Goal: Task Accomplishment & Management: Manage account settings

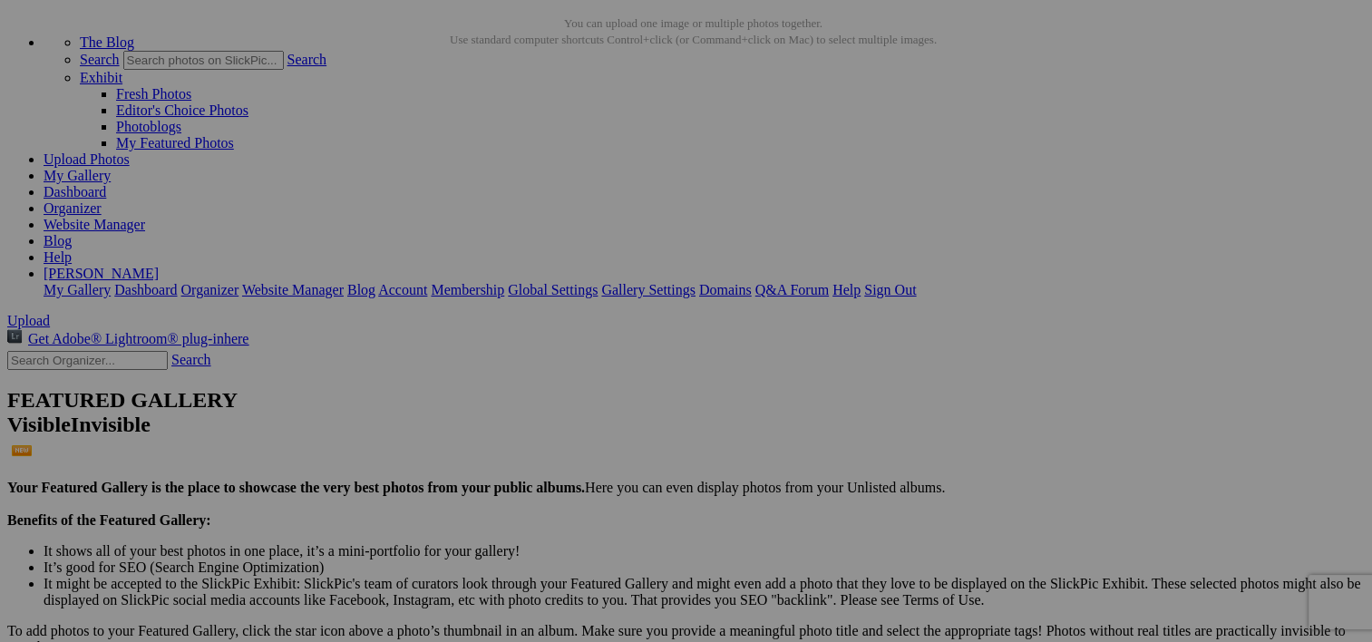
scroll to position [90, 0]
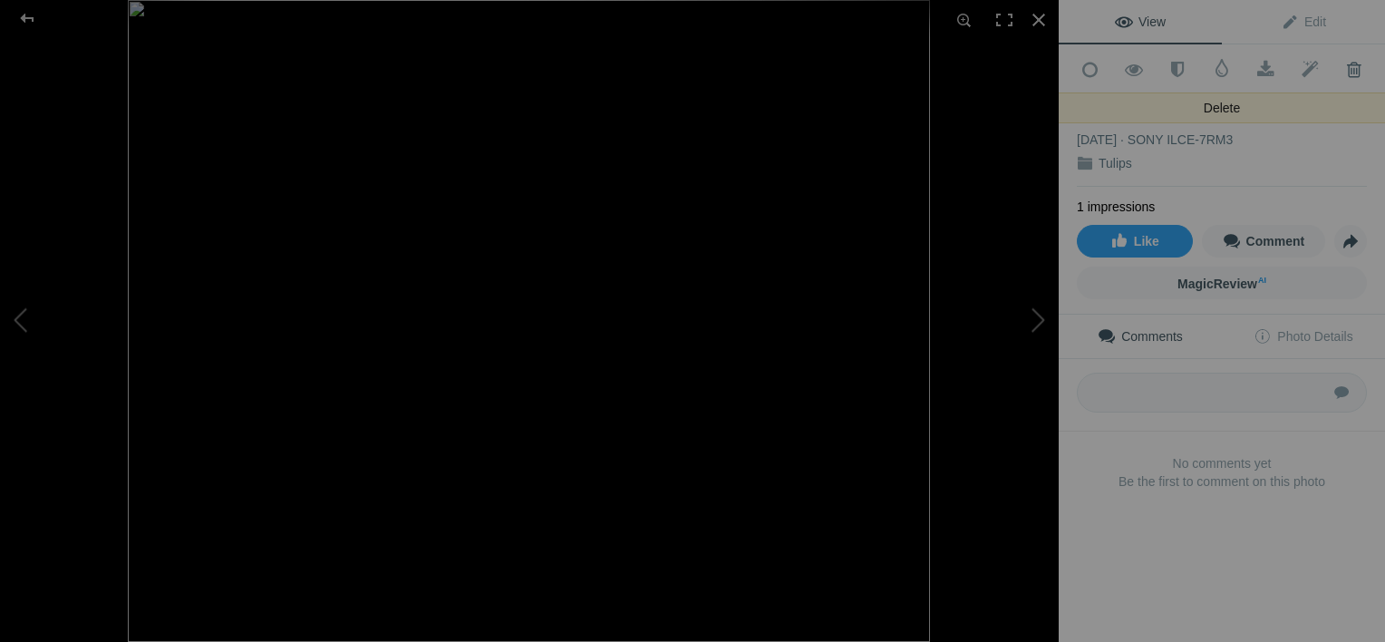
click at [1340, 69] on span at bounding box center [1354, 70] width 44 height 18
click at [1346, 64] on span at bounding box center [1354, 70] width 44 height 18
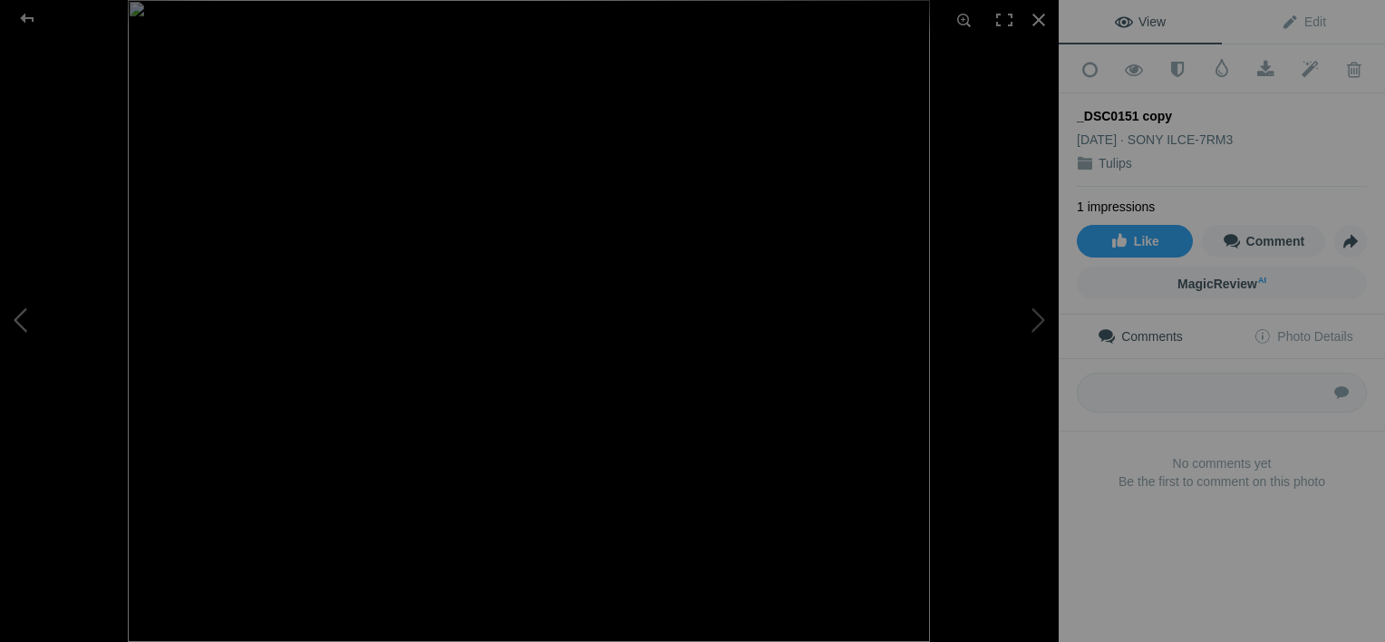
click at [18, 314] on button at bounding box center [68, 321] width 136 height 231
click at [16, 317] on button at bounding box center [68, 321] width 136 height 231
click at [21, 316] on button at bounding box center [68, 321] width 136 height 231
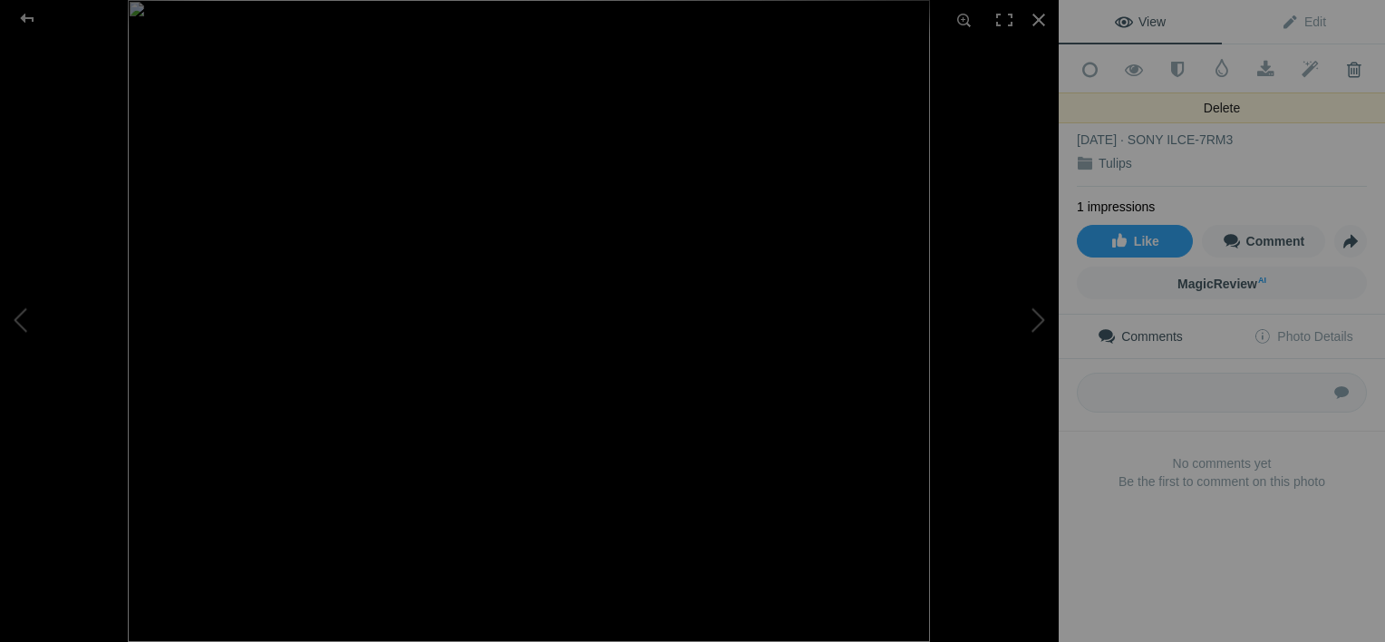
click at [1341, 69] on span at bounding box center [1354, 70] width 44 height 18
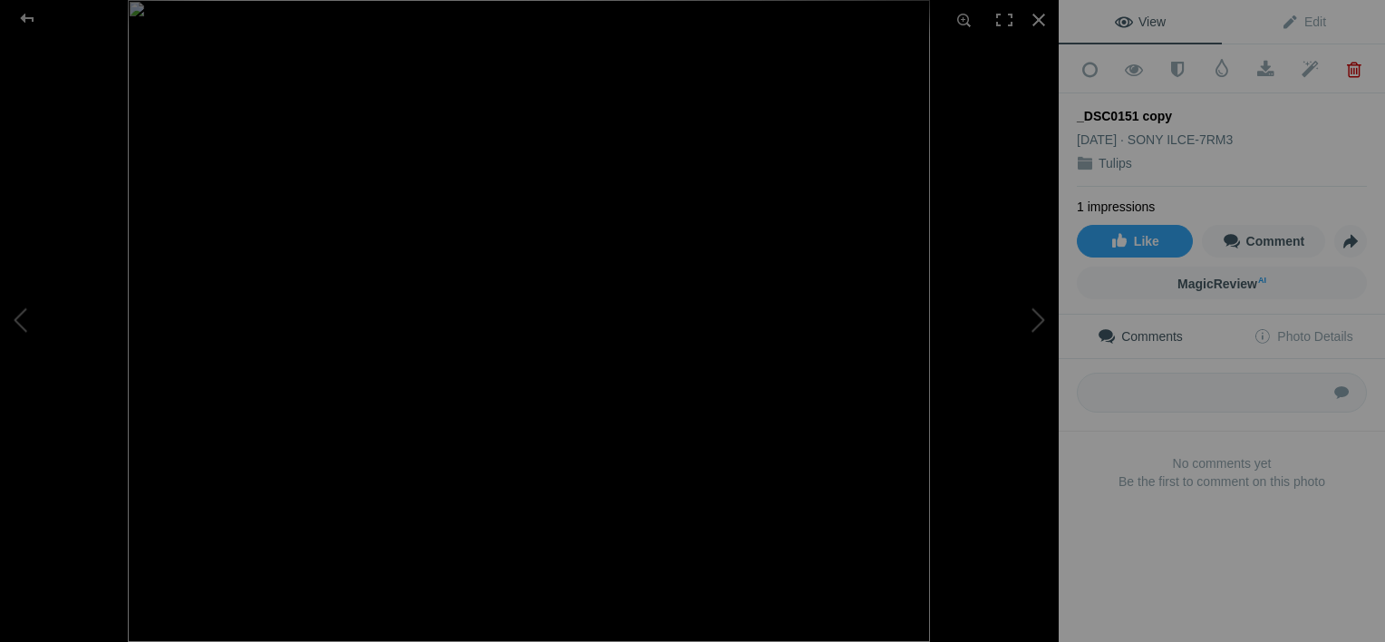
click at [1341, 69] on span at bounding box center [1354, 70] width 44 height 18
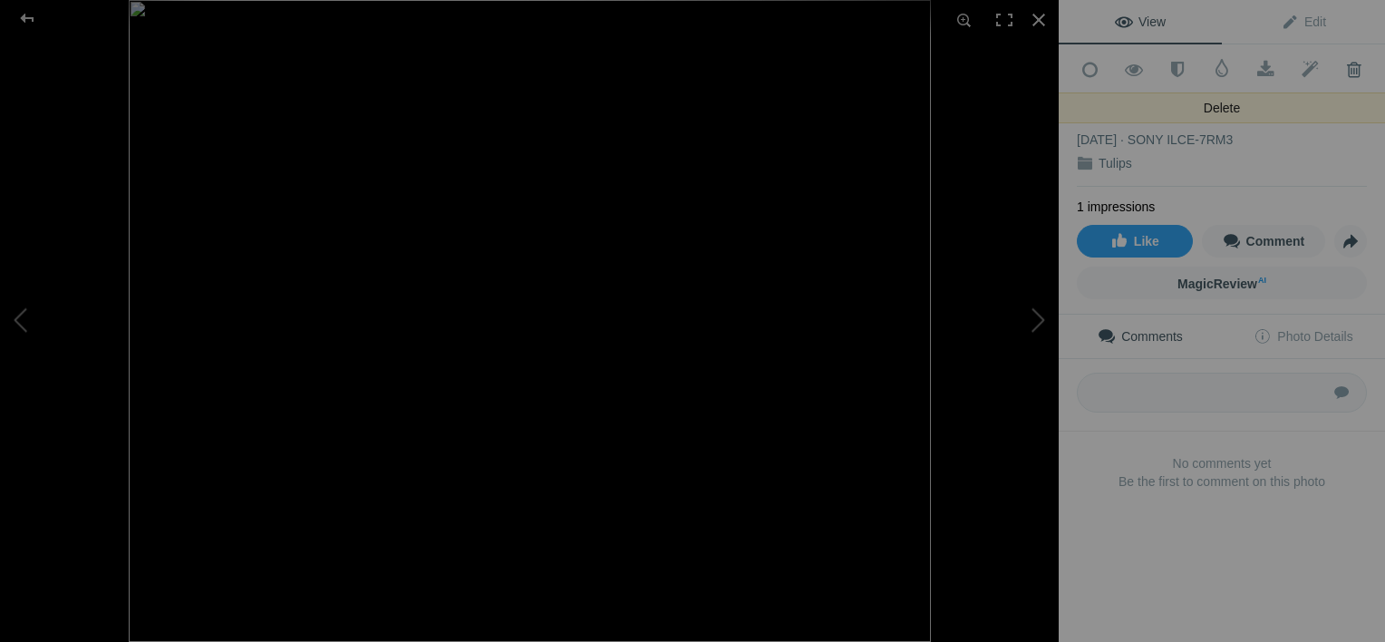
click at [1342, 69] on span at bounding box center [1354, 70] width 44 height 18
click at [1342, 68] on span at bounding box center [1354, 70] width 44 height 18
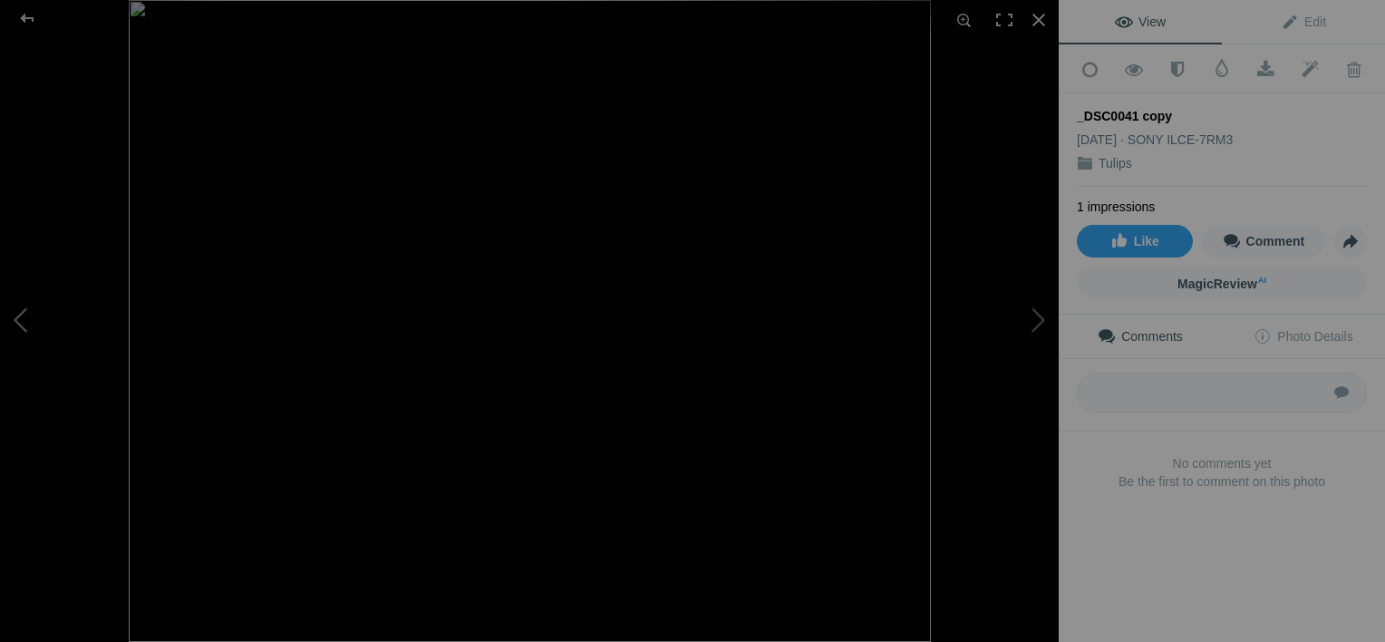
click at [19, 316] on button at bounding box center [68, 321] width 136 height 231
click at [18, 316] on button at bounding box center [68, 321] width 136 height 231
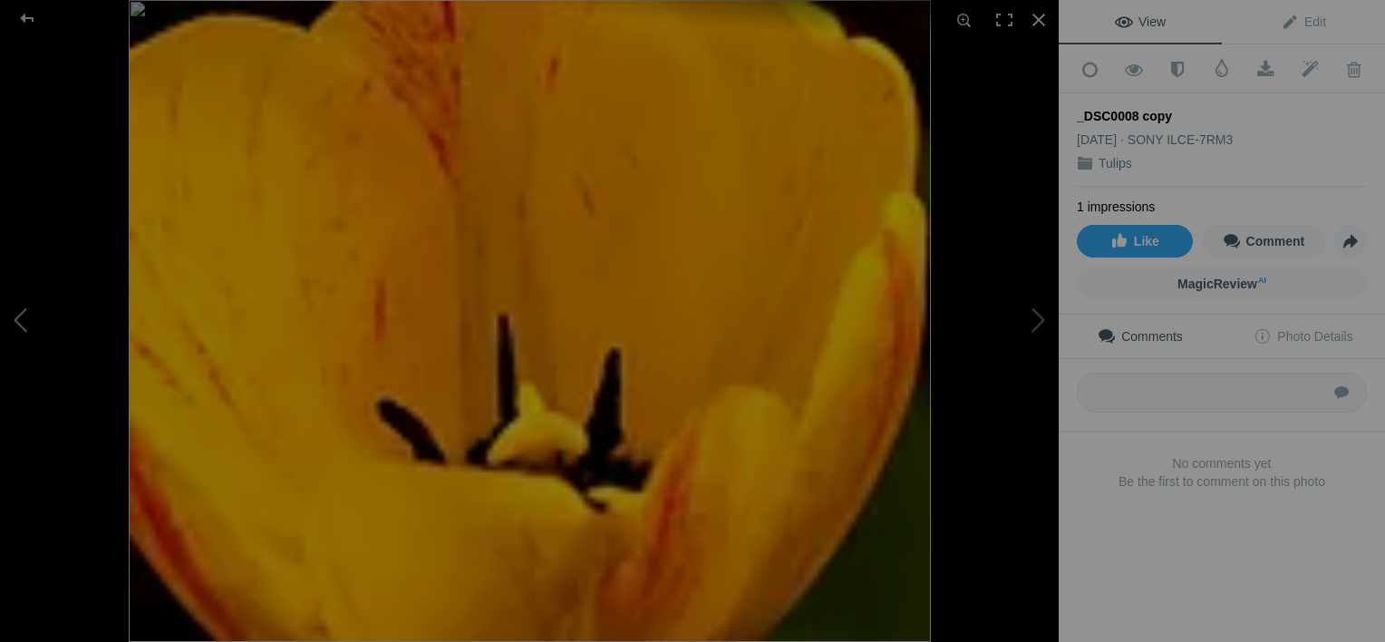
click at [17, 316] on button at bounding box center [68, 321] width 136 height 231
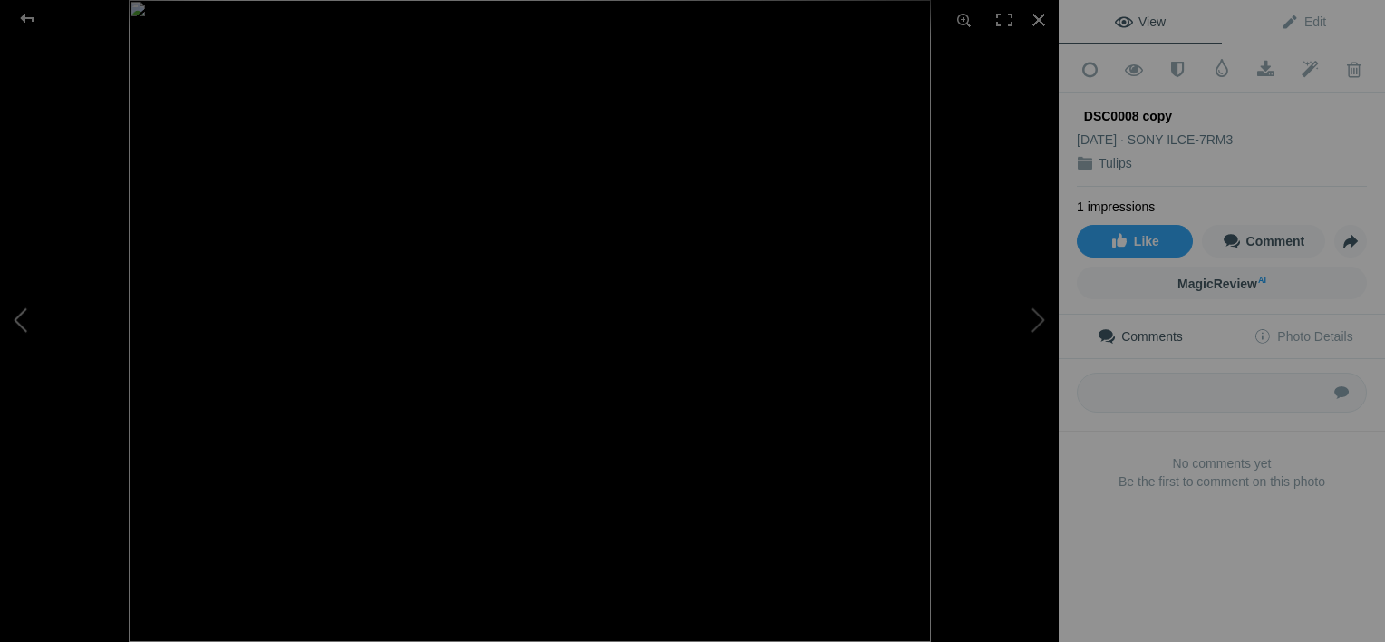
click at [16, 316] on button at bounding box center [68, 321] width 136 height 231
click at [15, 315] on button at bounding box center [68, 321] width 136 height 231
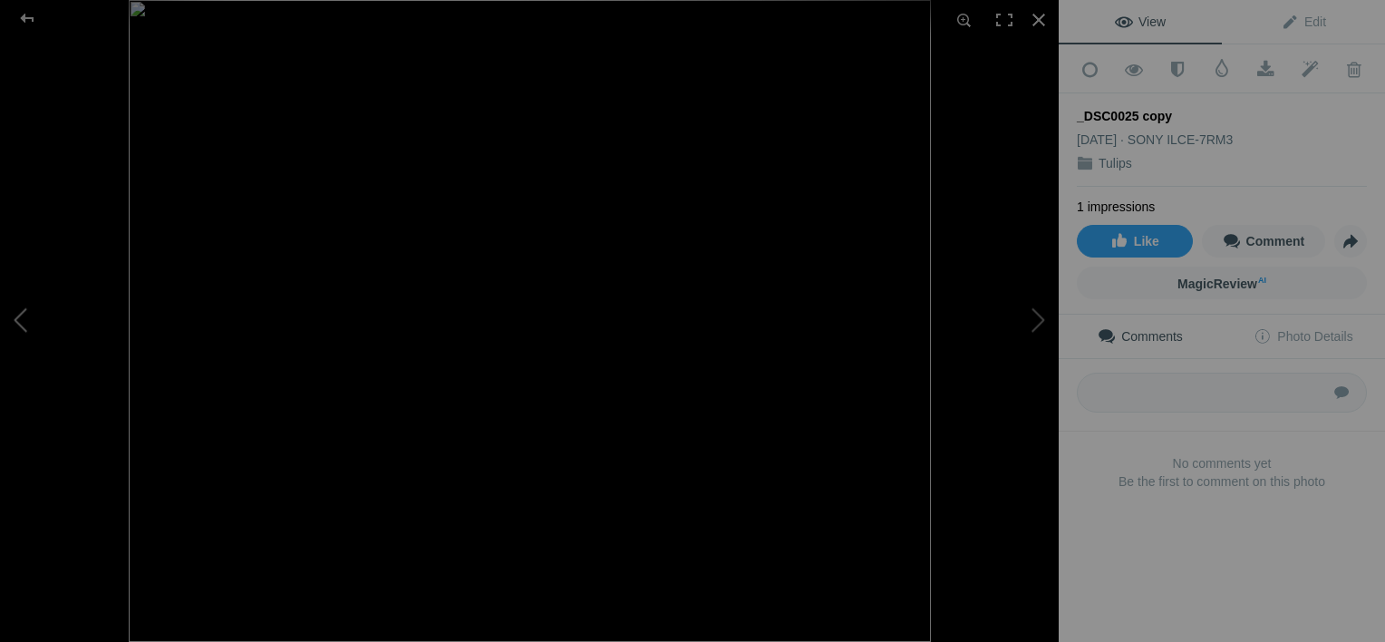
click at [15, 315] on button at bounding box center [68, 321] width 136 height 231
click at [23, 18] on div at bounding box center [27, 18] width 65 height 36
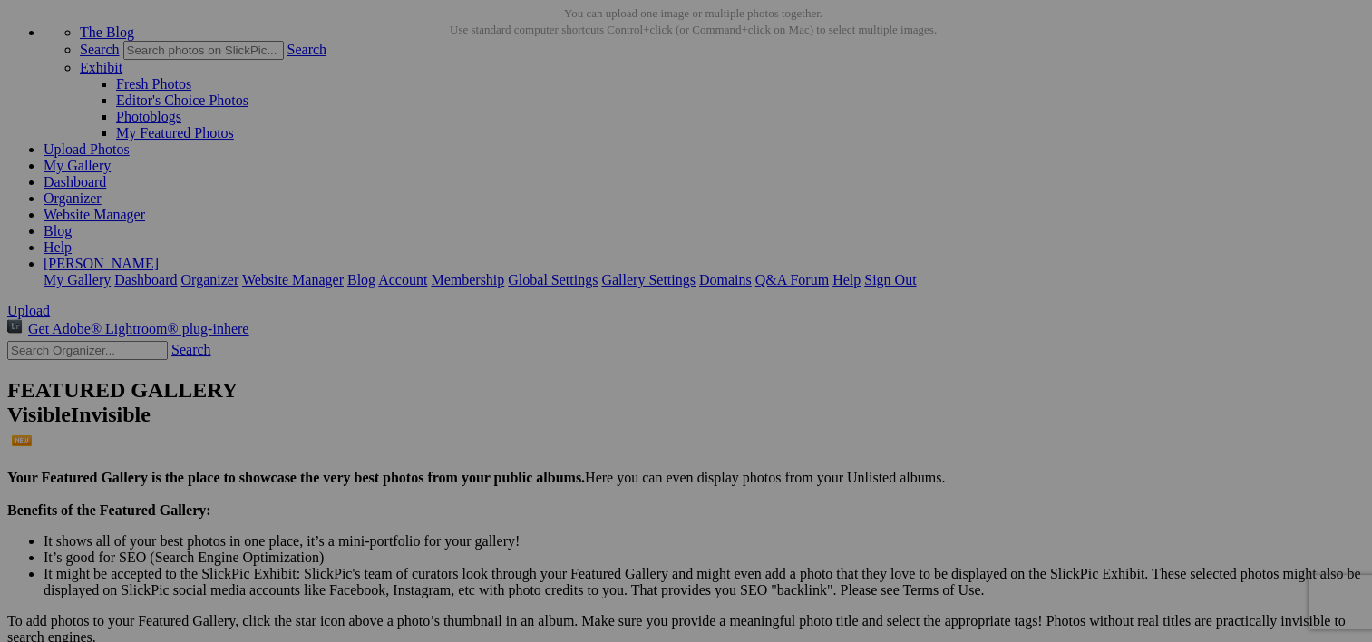
drag, startPoint x: 537, startPoint y: 225, endPoint x: 450, endPoint y: 340, distance: 144.3
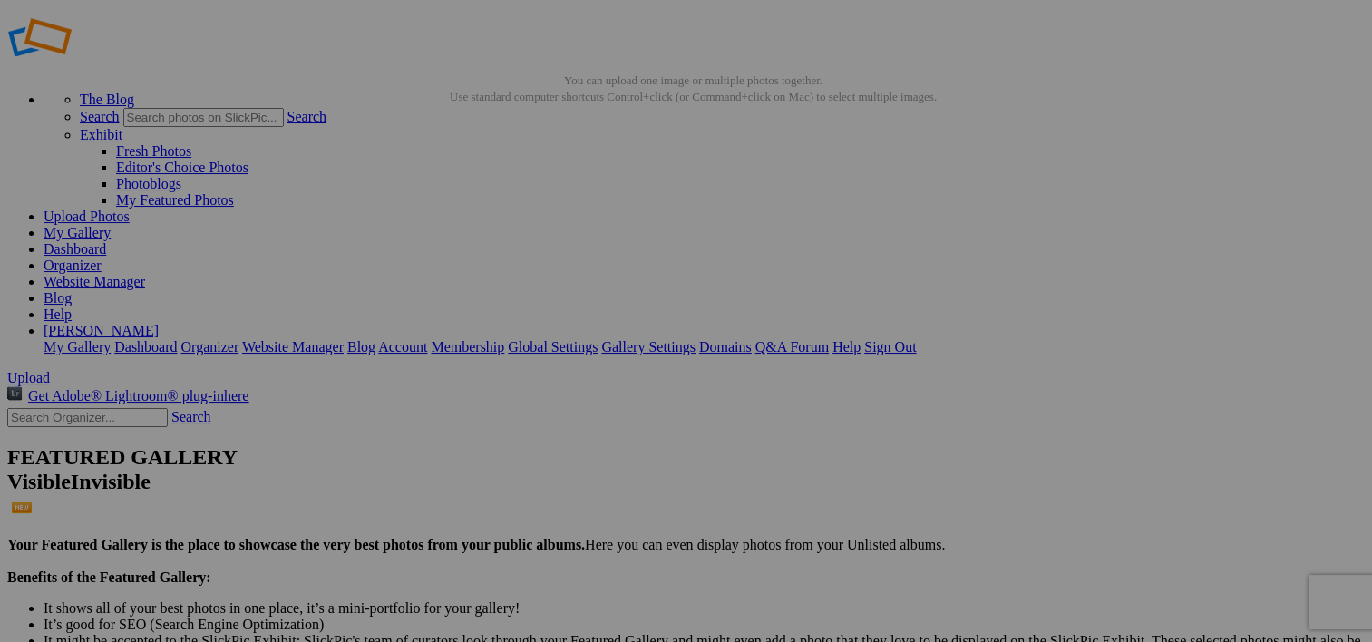
scroll to position [0, 0]
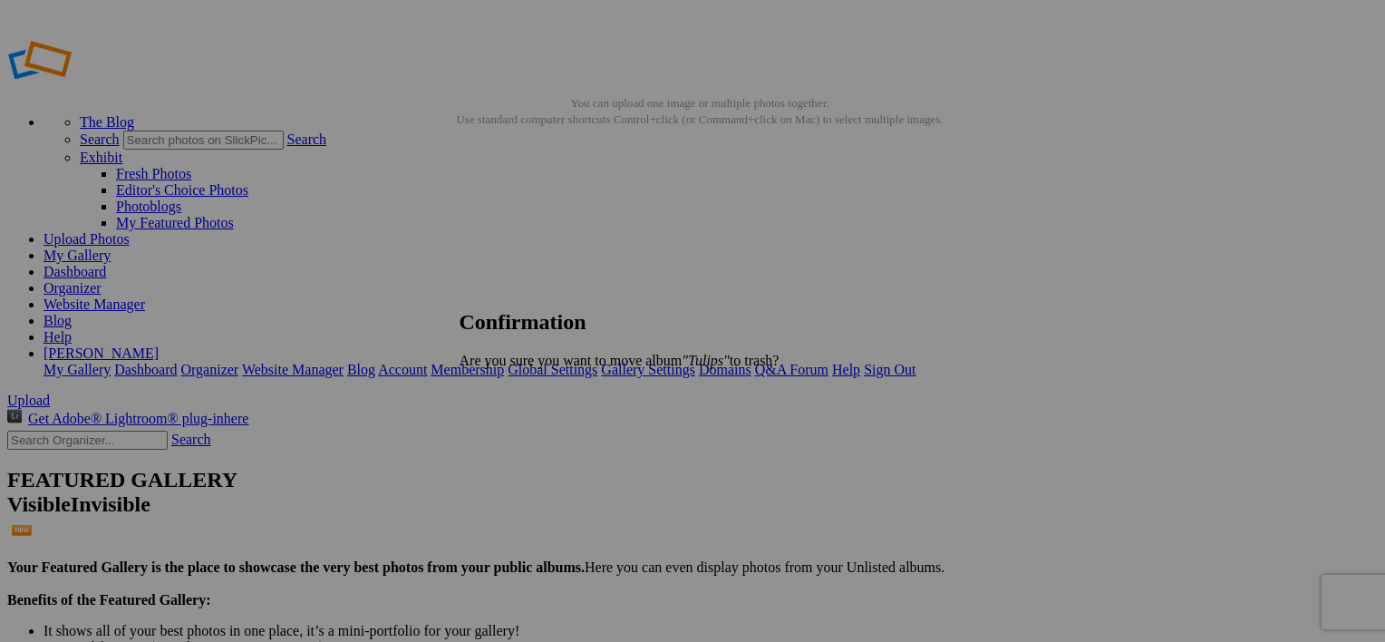
click at [520, 388] on link "Yes" at bounding box center [509, 390] width 21 height 15
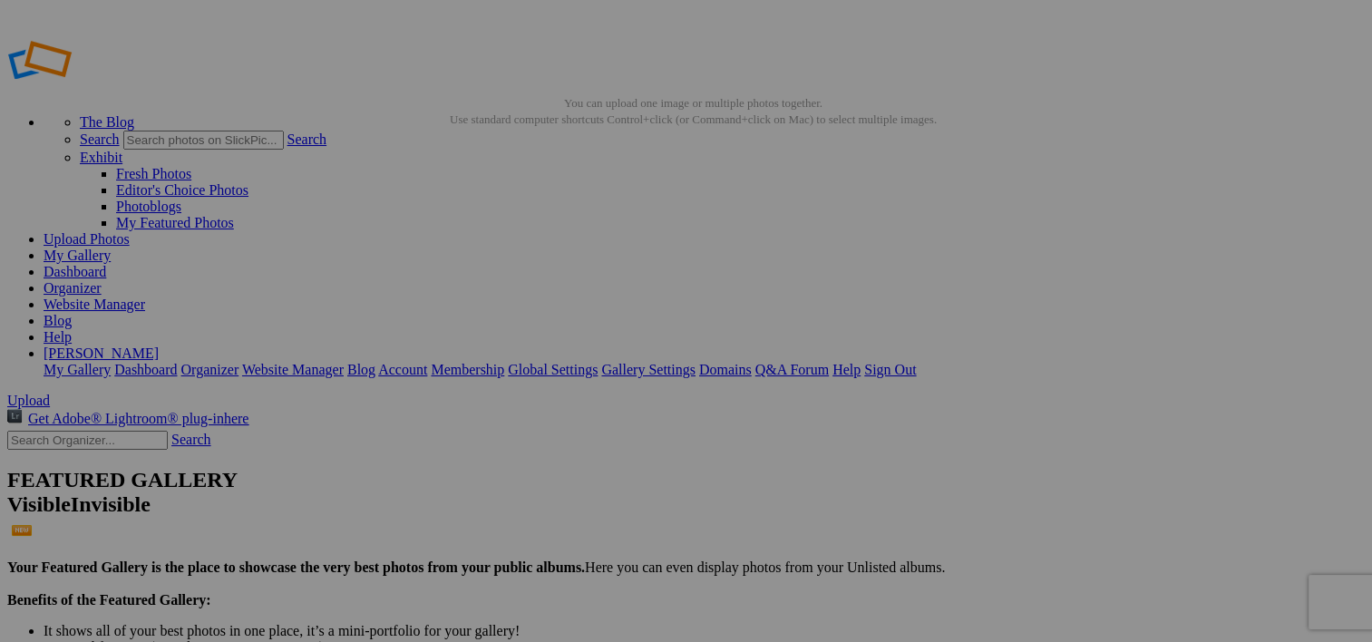
drag, startPoint x: 257, startPoint y: 420, endPoint x: 257, endPoint y: 410, distance: 10.0
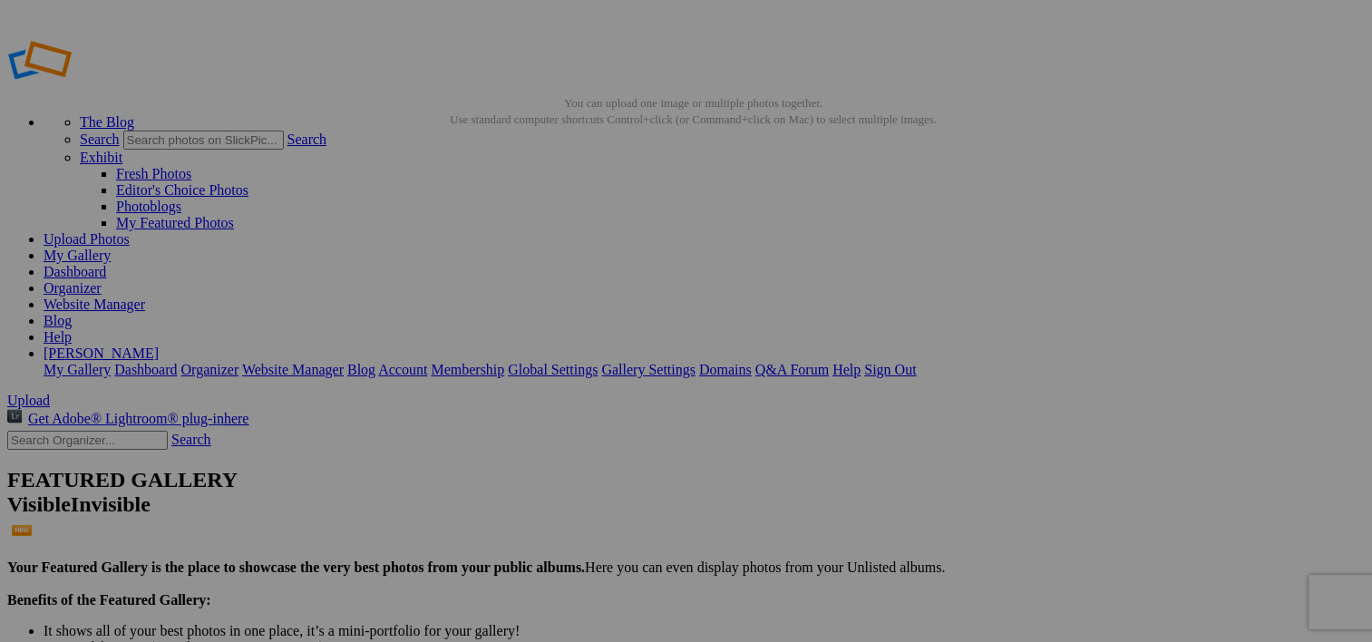
drag, startPoint x: 257, startPoint y: 407, endPoint x: 369, endPoint y: 428, distance: 114.3
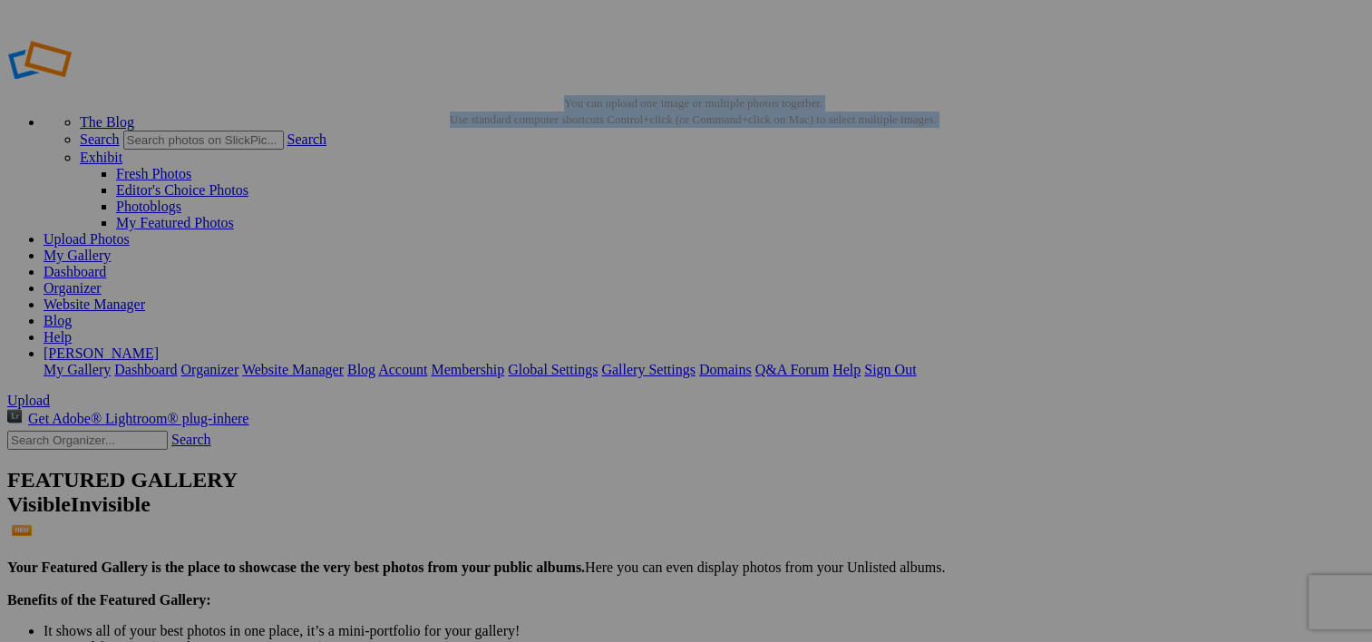
drag, startPoint x: 250, startPoint y: 432, endPoint x: 284, endPoint y: 409, distance: 41.0
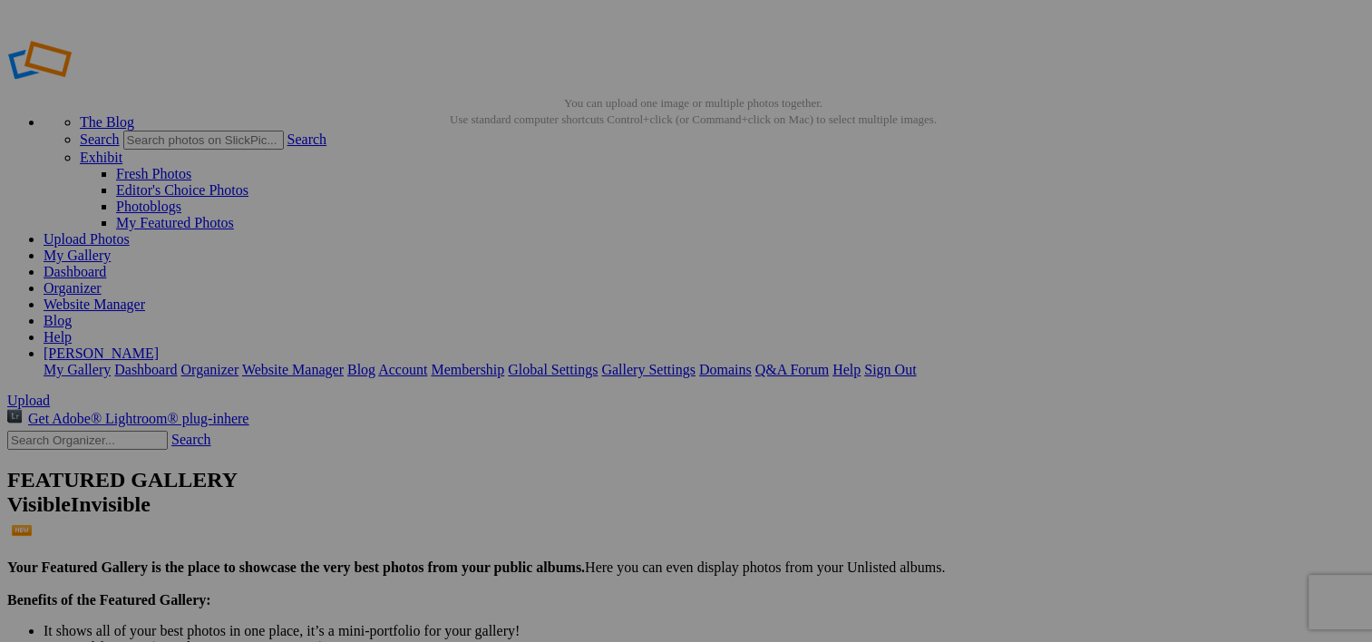
drag, startPoint x: 284, startPoint y: 409, endPoint x: 252, endPoint y: 392, distance: 36.1
drag, startPoint x: 260, startPoint y: 425, endPoint x: 384, endPoint y: 457, distance: 128.2
drag, startPoint x: 1241, startPoint y: 276, endPoint x: 499, endPoint y: 252, distance: 741.9
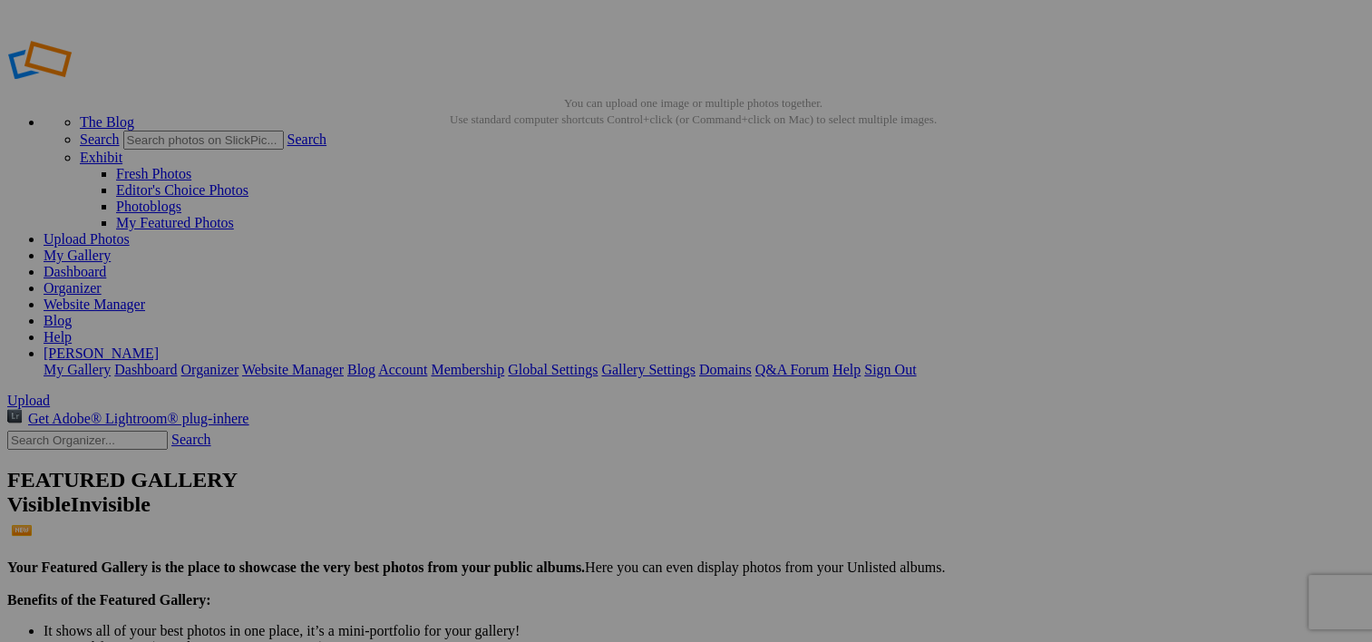
drag, startPoint x: 499, startPoint y: 252, endPoint x: 431, endPoint y: 397, distance: 160.2
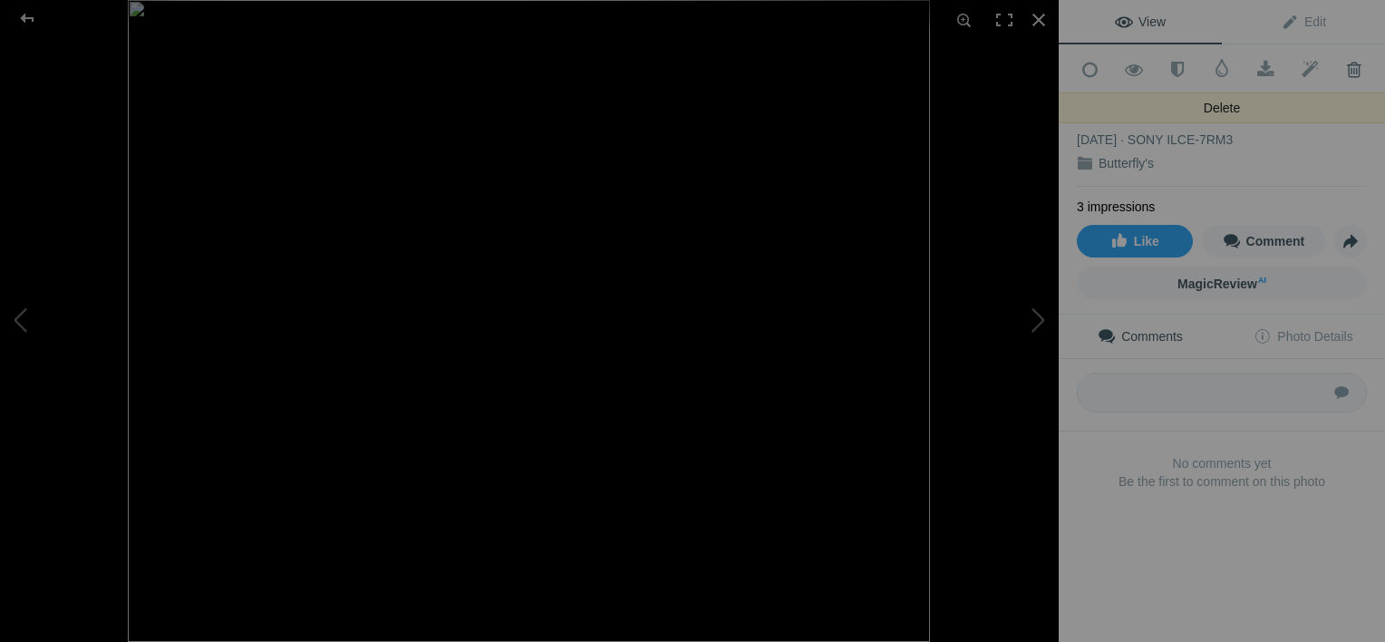
click at [1343, 64] on span at bounding box center [1354, 70] width 44 height 18
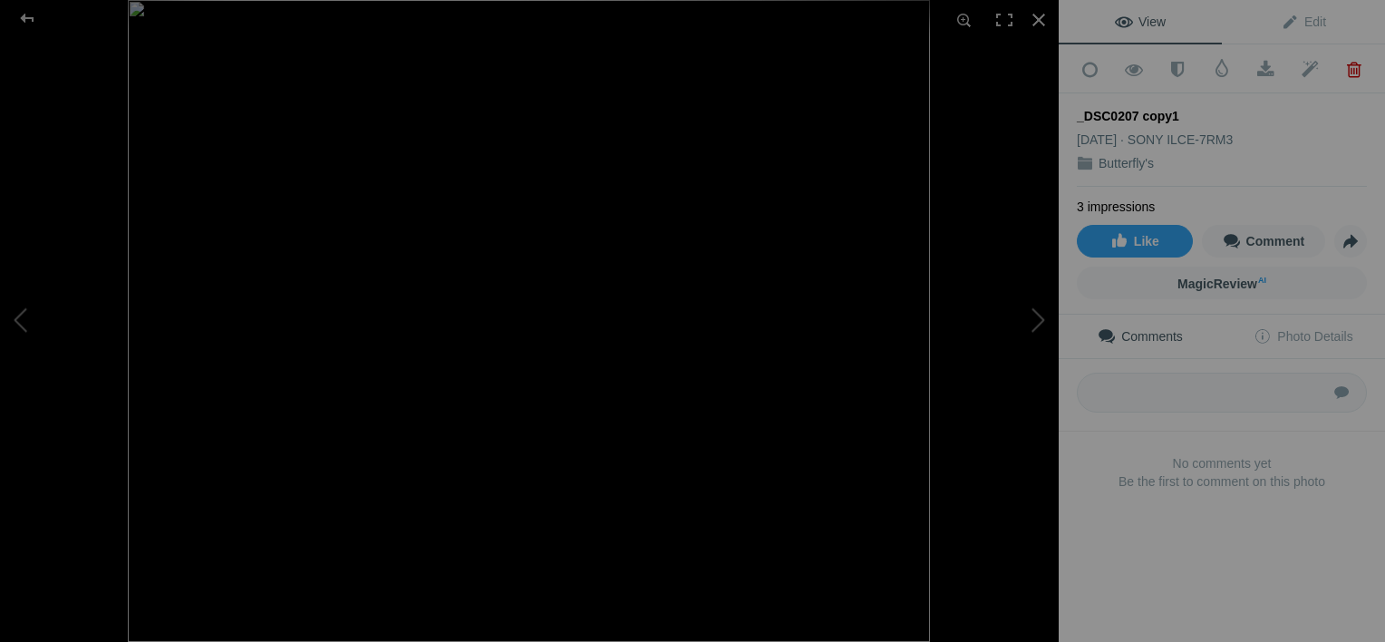
click at [1343, 64] on span at bounding box center [1354, 70] width 44 height 18
click at [1036, 310] on button at bounding box center [991, 321] width 136 height 231
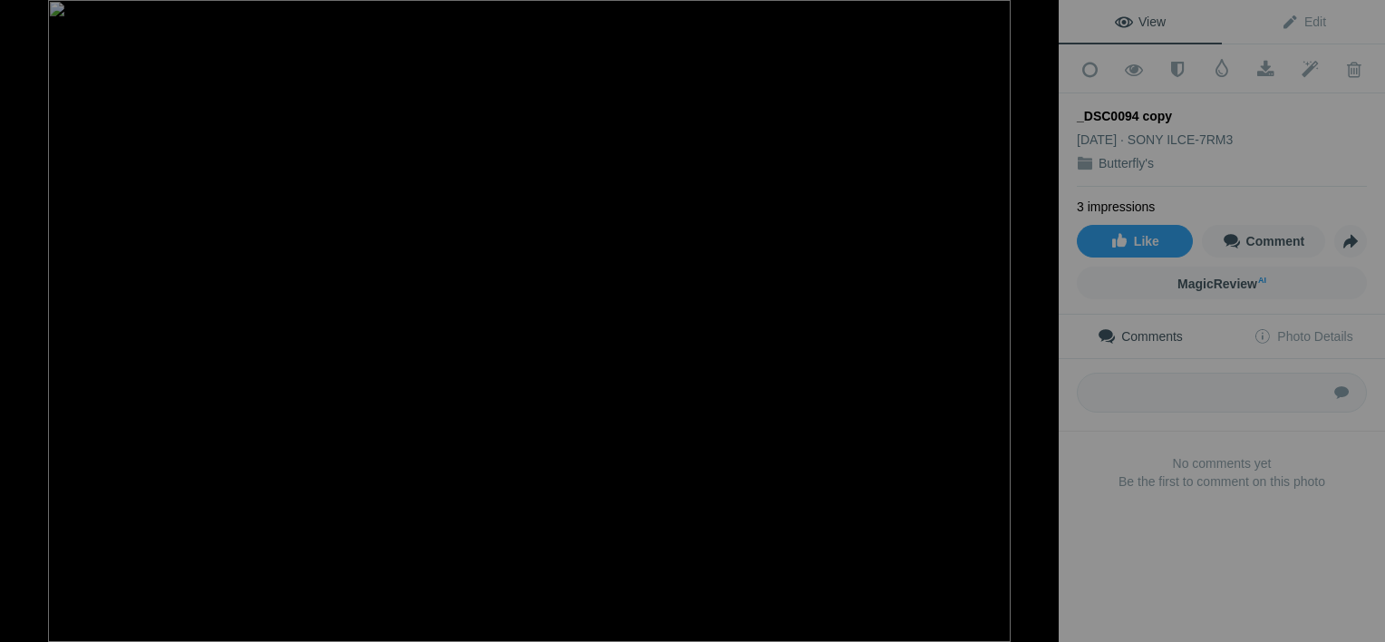
click at [1036, 310] on button at bounding box center [991, 321] width 136 height 231
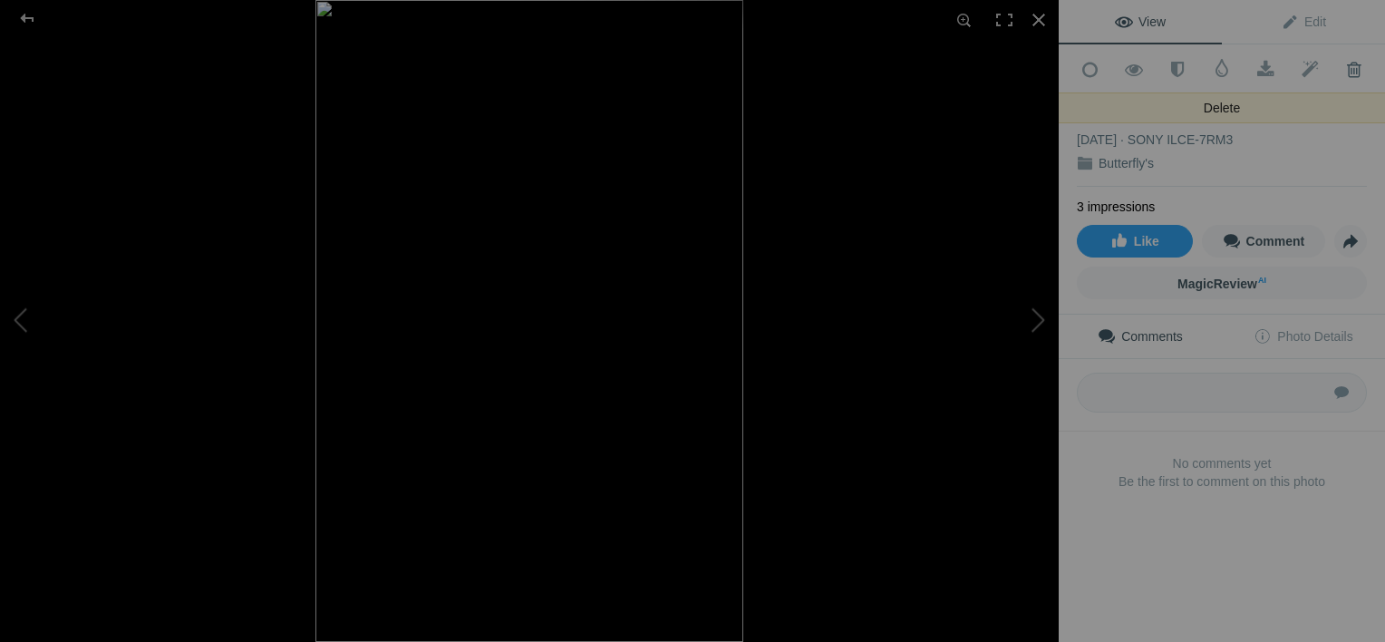
click at [1341, 68] on span at bounding box center [1354, 70] width 44 height 18
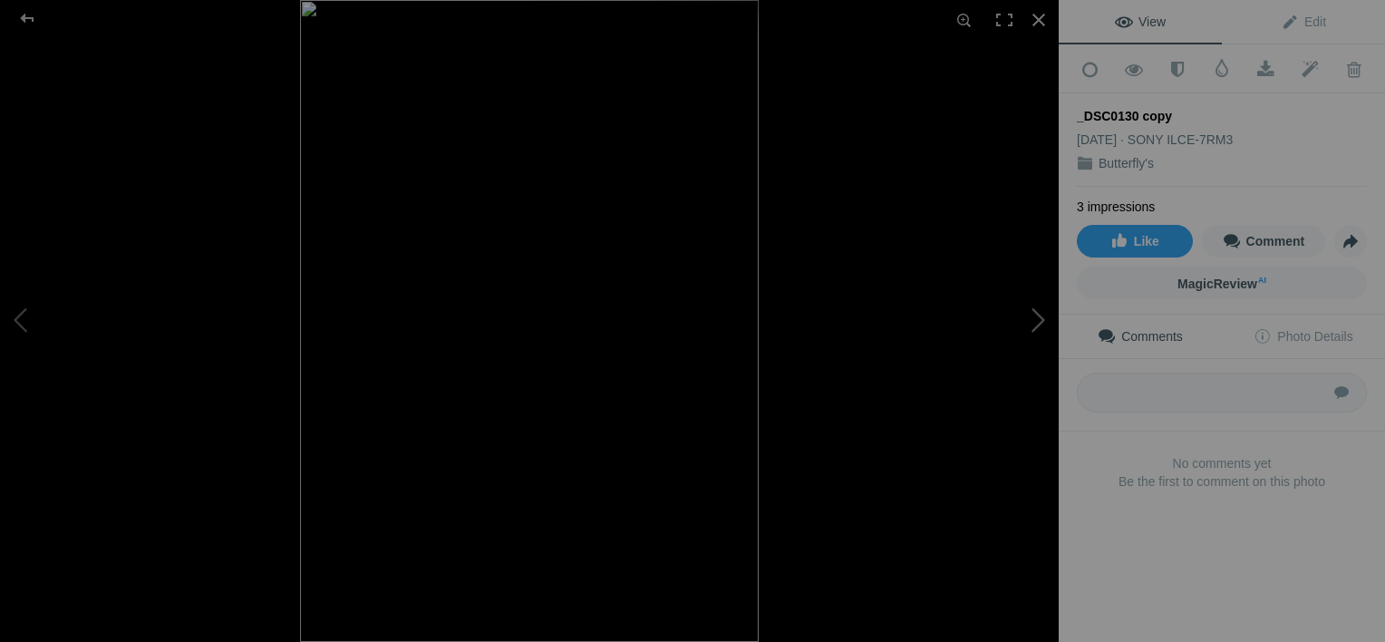
click at [1039, 323] on button at bounding box center [991, 321] width 136 height 231
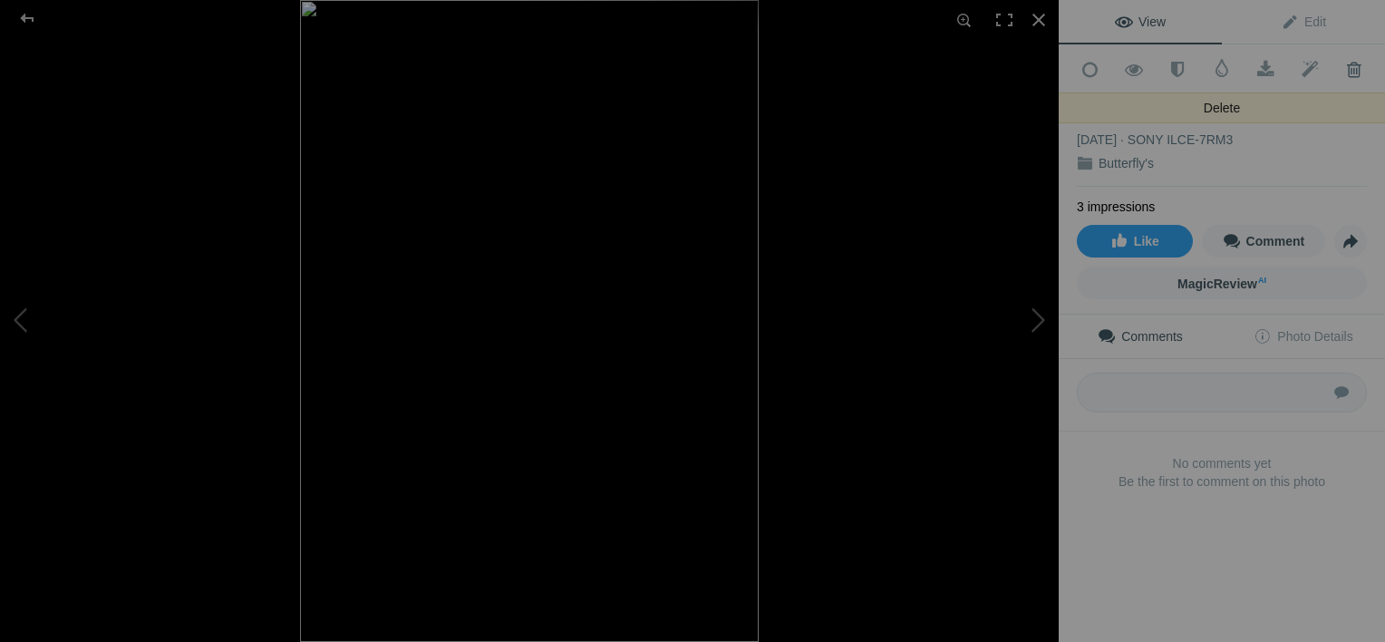
click at [1339, 66] on span at bounding box center [1354, 70] width 44 height 18
click at [1342, 68] on span at bounding box center [1354, 70] width 44 height 18
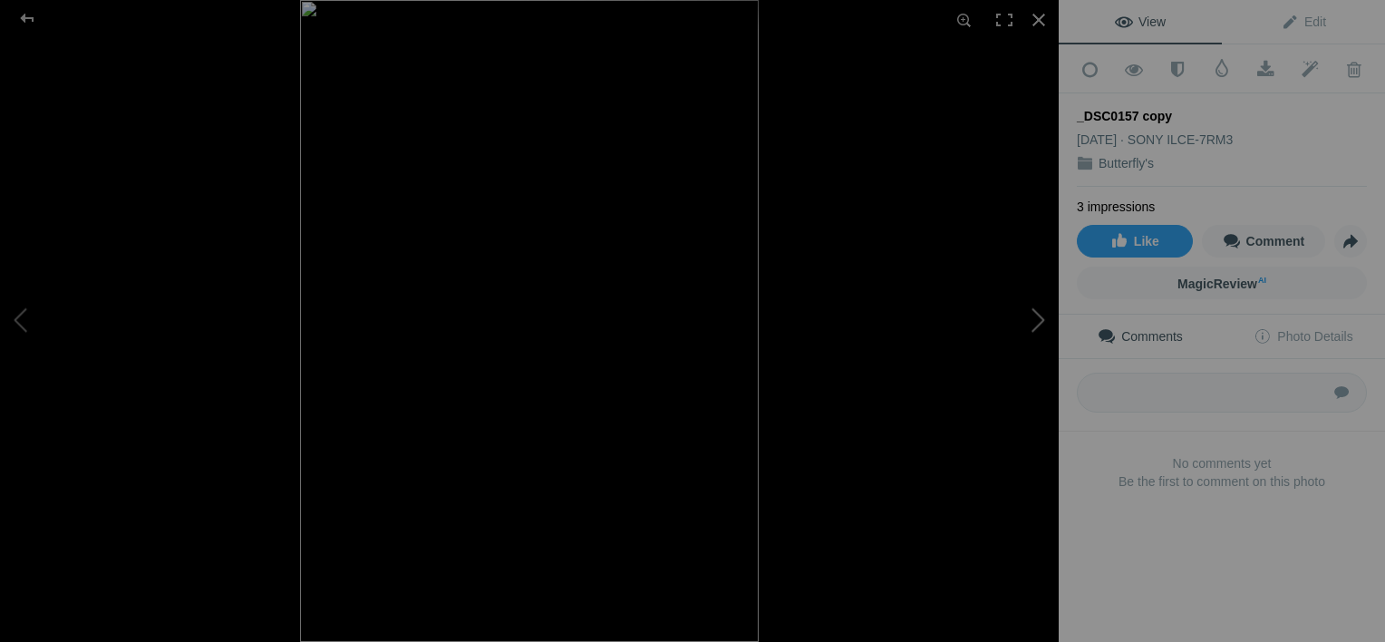
click at [1045, 317] on button at bounding box center [991, 321] width 136 height 231
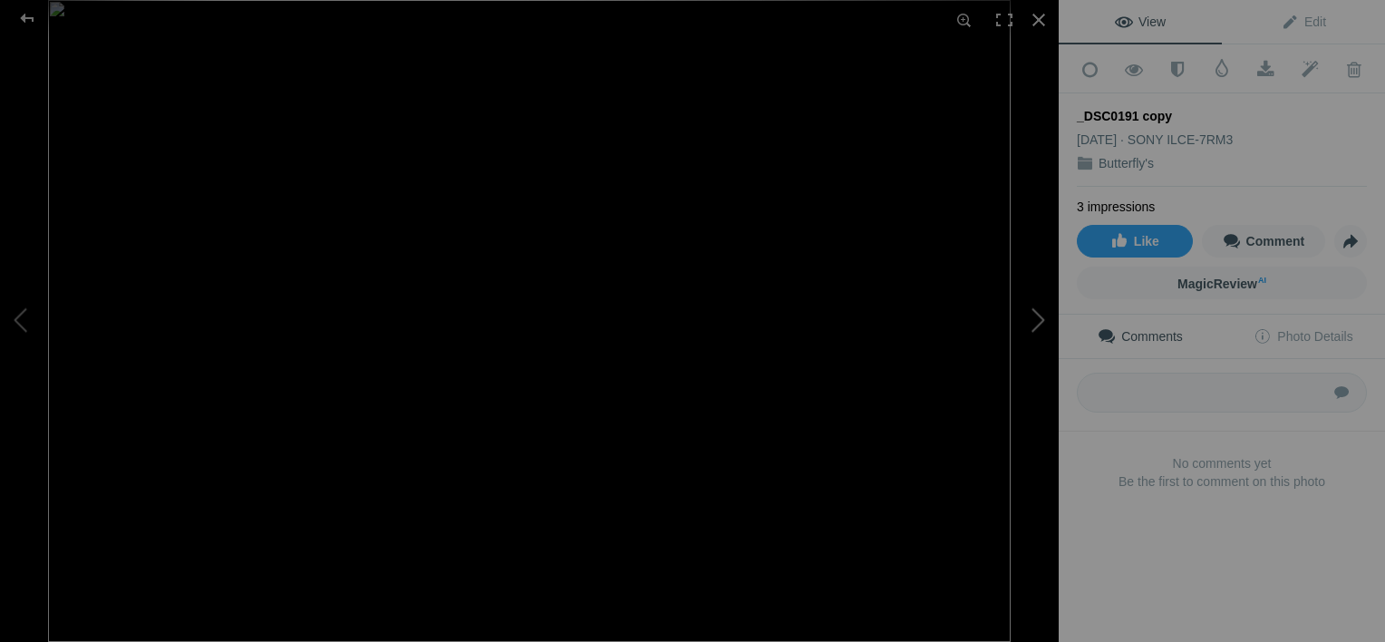
click at [1045, 317] on button at bounding box center [991, 321] width 136 height 231
click at [29, 15] on div at bounding box center [27, 18] width 65 height 36
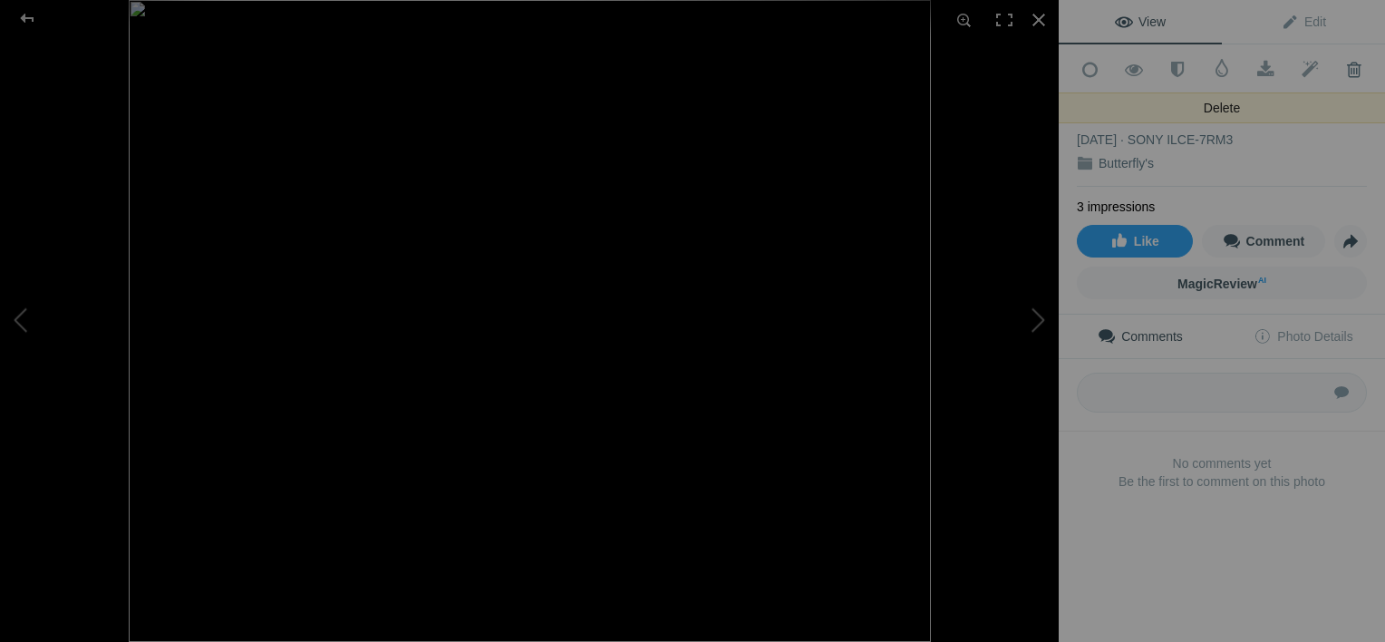
click at [1347, 66] on span at bounding box center [1354, 70] width 44 height 18
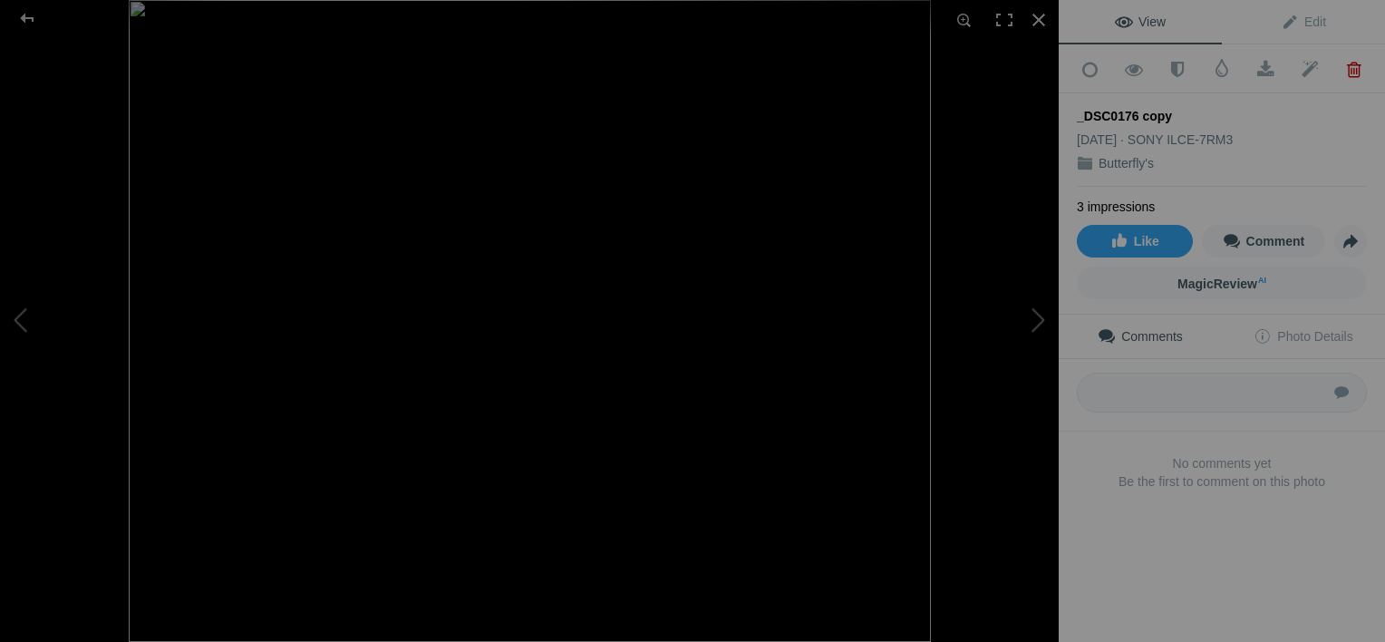
click at [1347, 66] on span at bounding box center [1354, 70] width 44 height 18
click at [23, 14] on div at bounding box center [27, 18] width 65 height 36
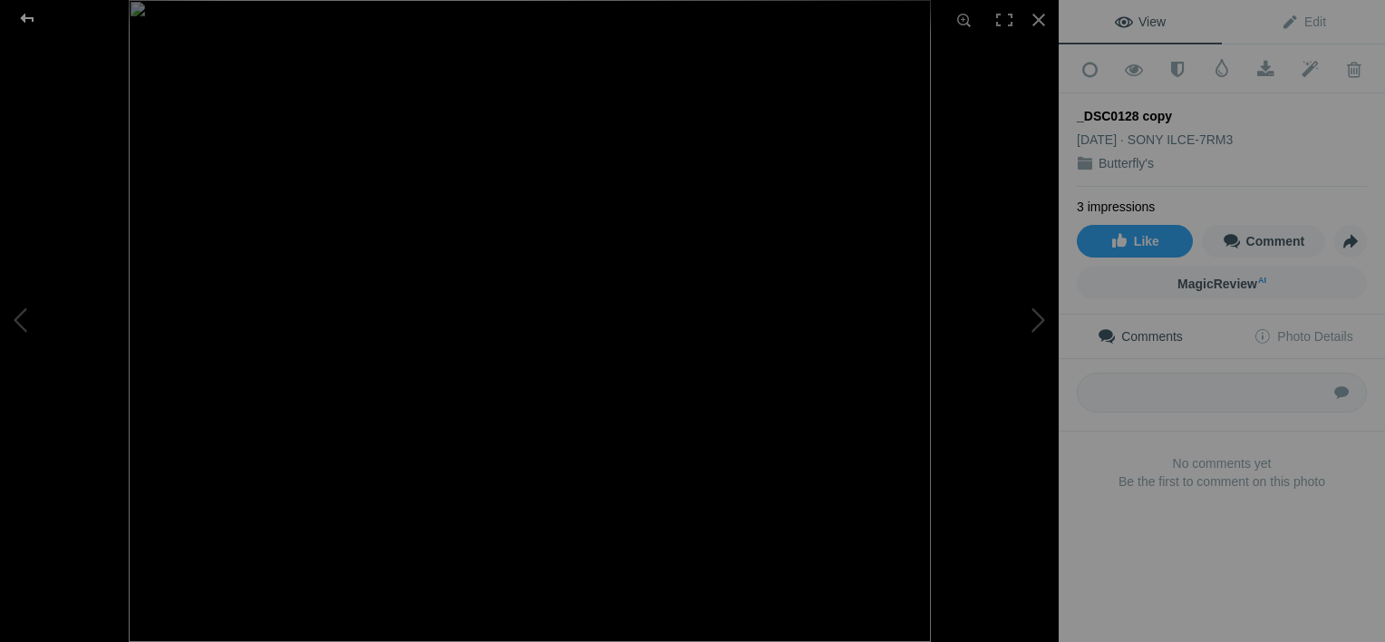
click at [24, 12] on div at bounding box center [27, 18] width 65 height 36
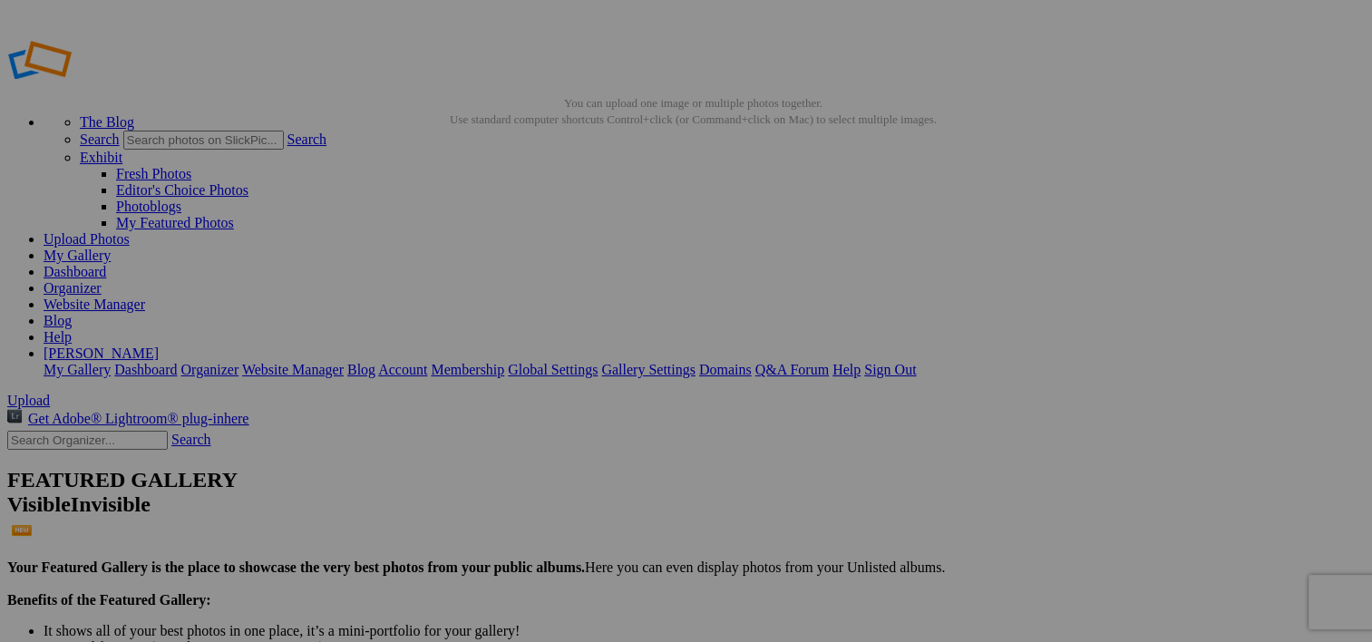
type input "Butterfly's"
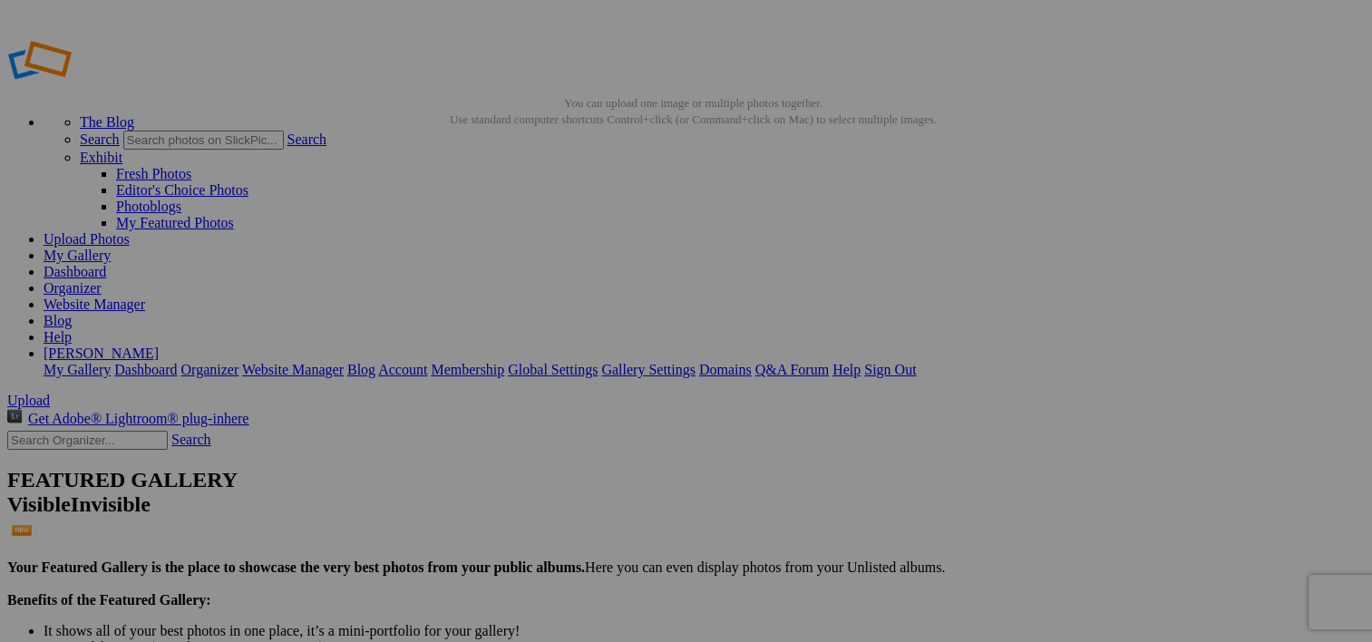
click at [50, 393] on span "Upload" at bounding box center [28, 400] width 43 height 15
